Goal: Book appointment/travel/reservation

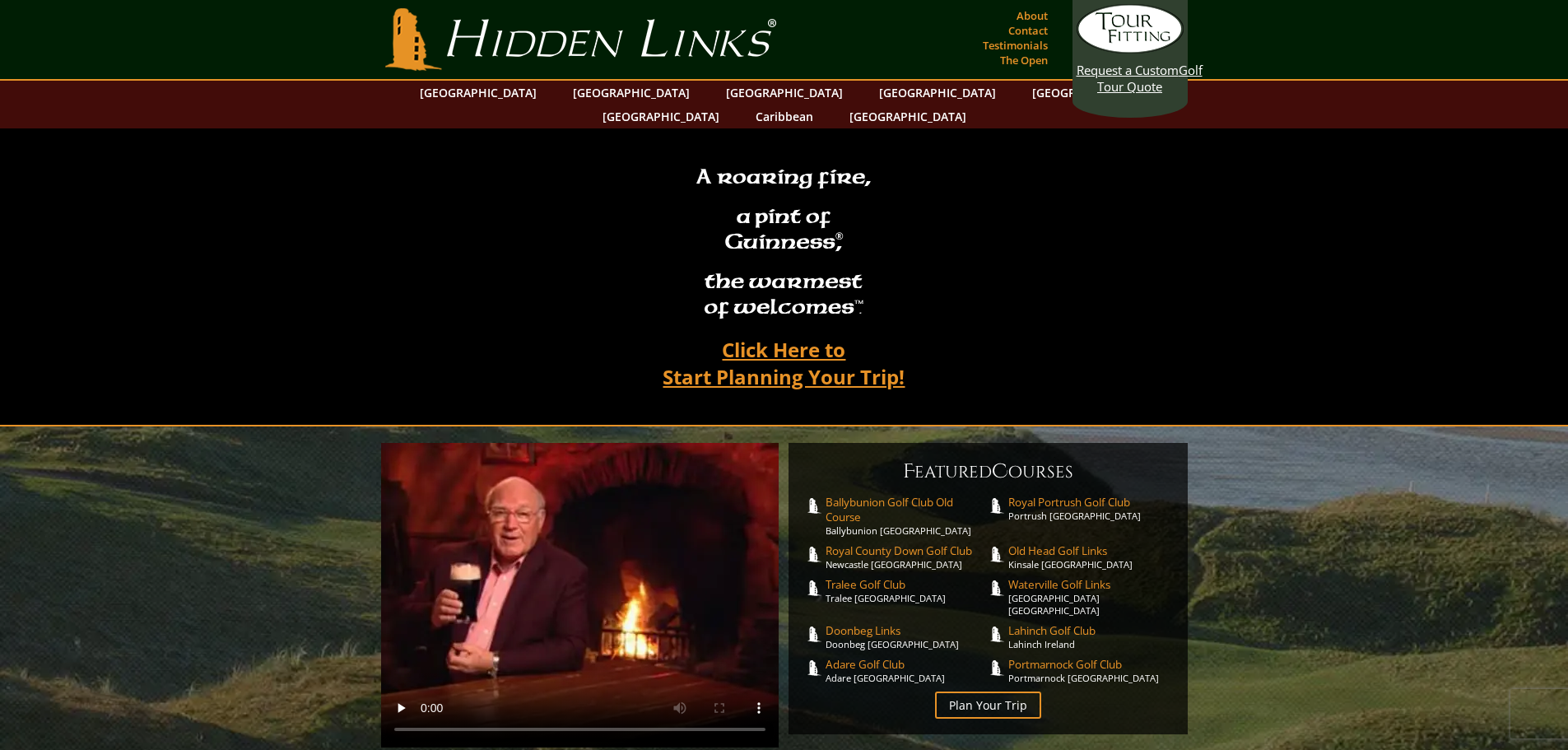
scroll to position [1, 0]
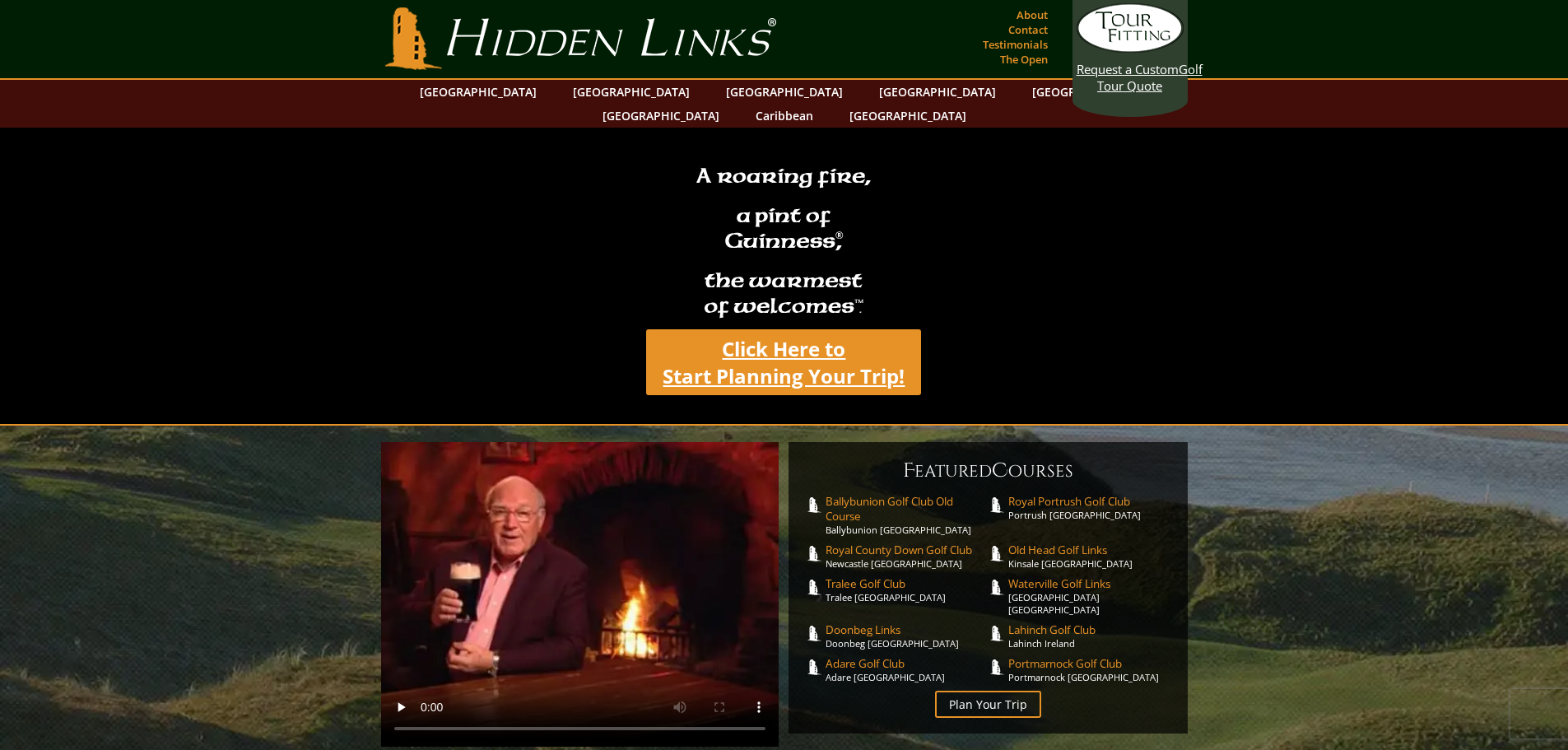
click at [769, 347] on link "Click Here to Start Planning Your Trip!" at bounding box center [784, 362] width 275 height 66
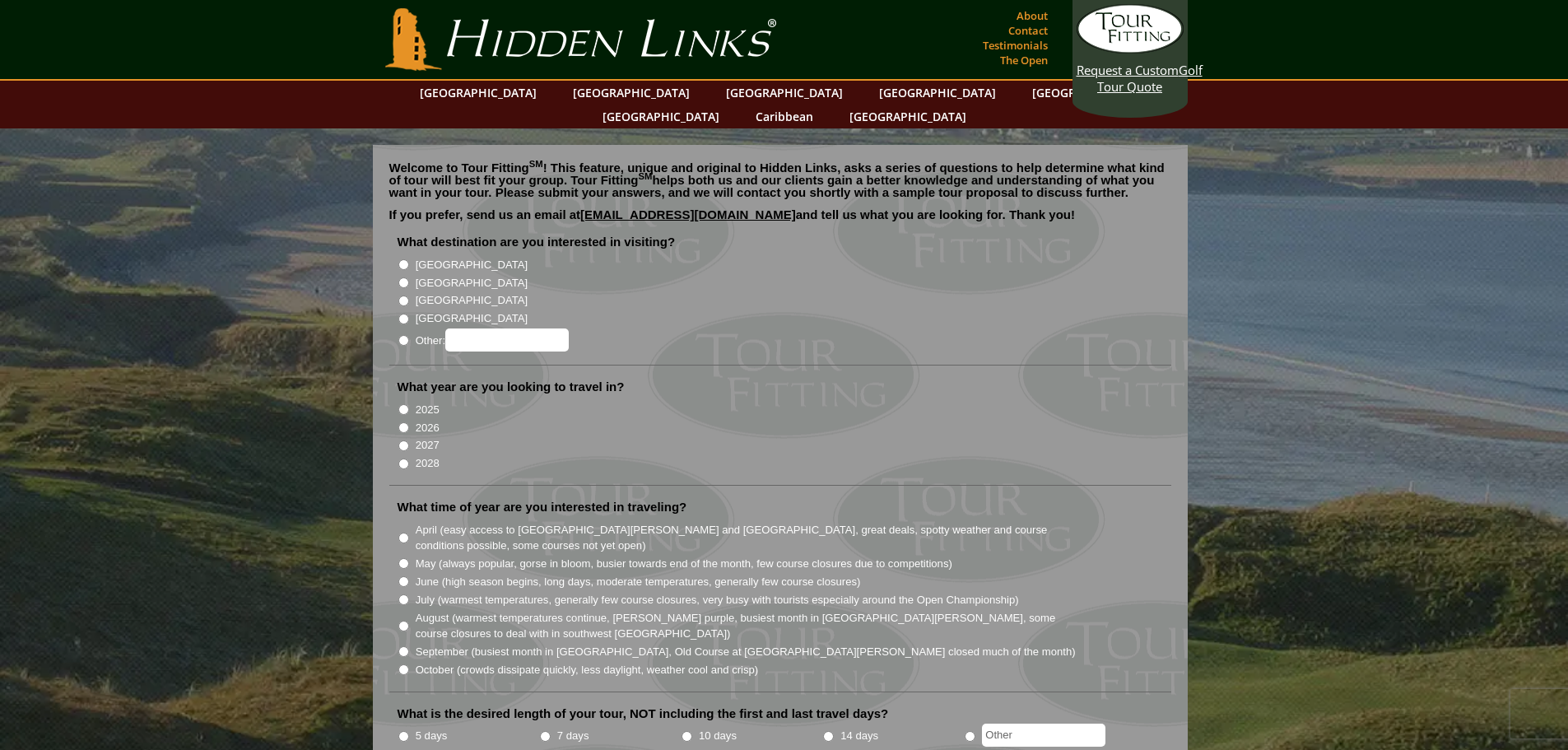
click at [405, 259] on input "[GEOGRAPHIC_DATA]" at bounding box center [403, 265] width 11 height 11
radio input "true"
